Goal: Information Seeking & Learning: Understand process/instructions

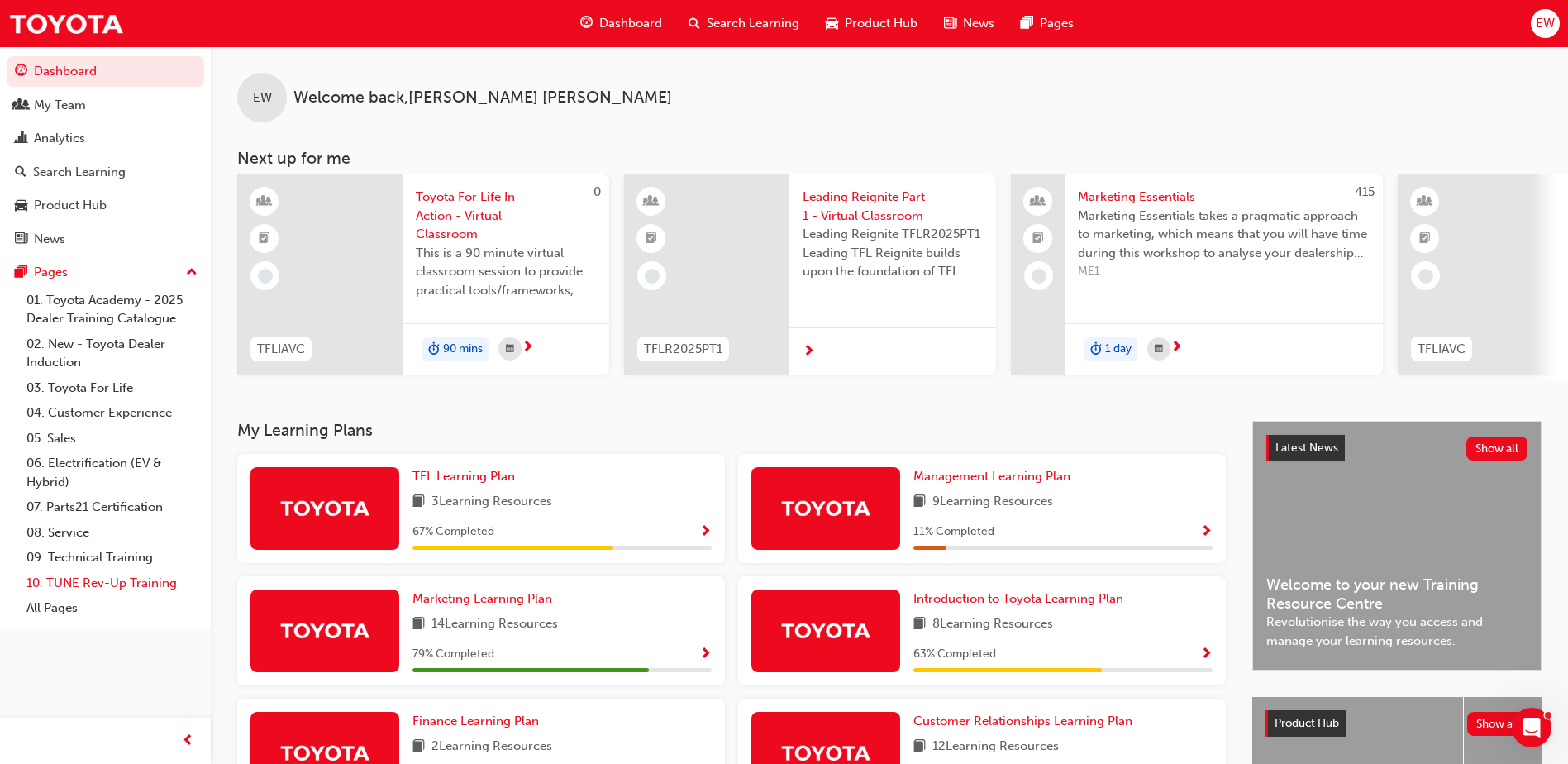
click at [72, 584] on link "10. TUNE Rev-Up Training" at bounding box center [112, 583] width 184 height 26
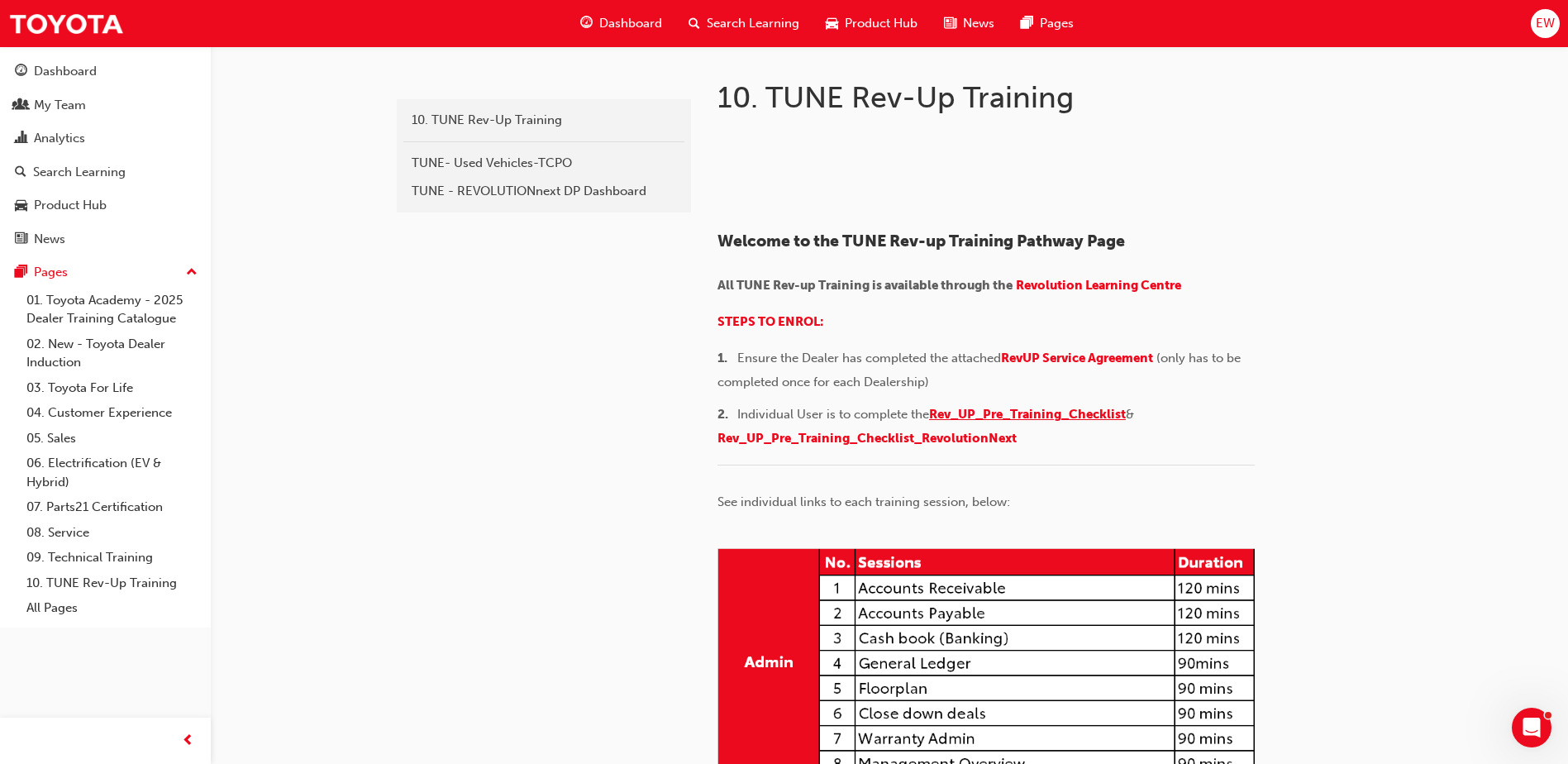
click at [761, 422] on span "Rev_UP_Pre_Training_Checklist" at bounding box center [1028, 415] width 196 height 15
